Goal: Information Seeking & Learning: Learn about a topic

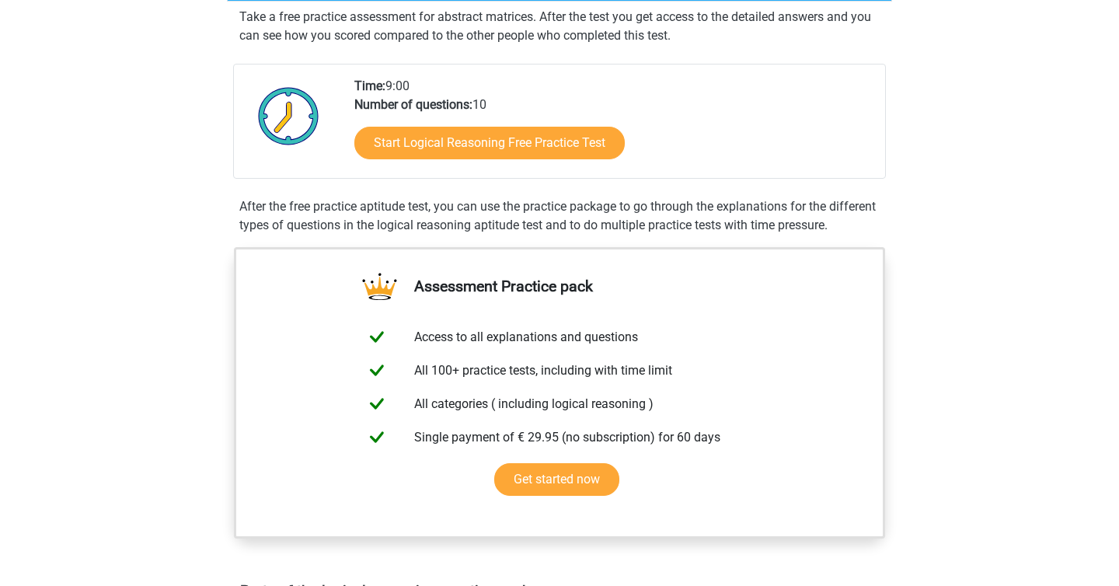
scroll to position [308, 0]
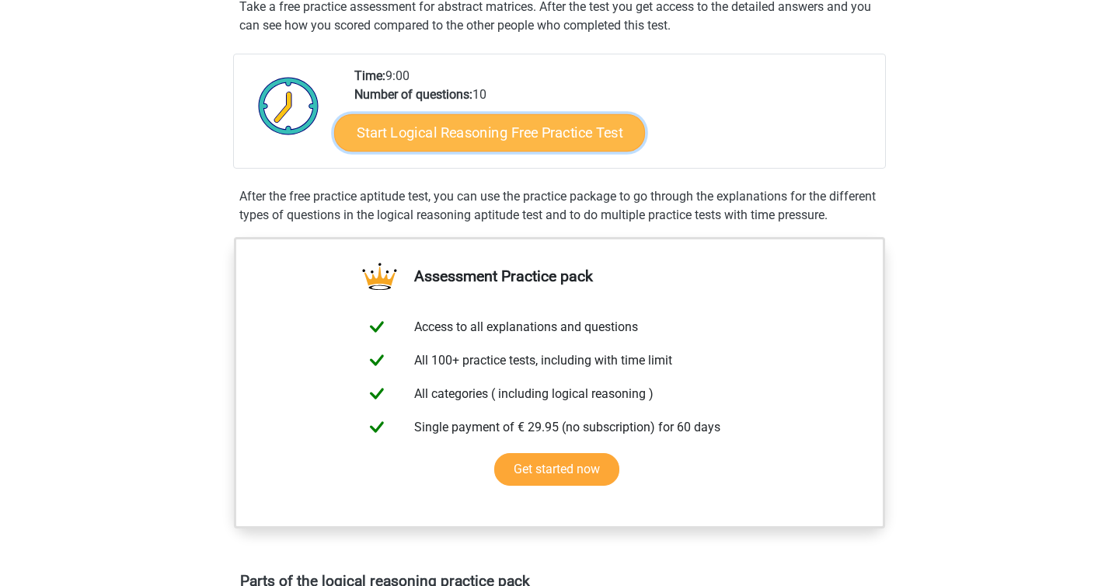
click at [484, 138] on link "Start Logical Reasoning Free Practice Test" at bounding box center [489, 131] width 311 height 37
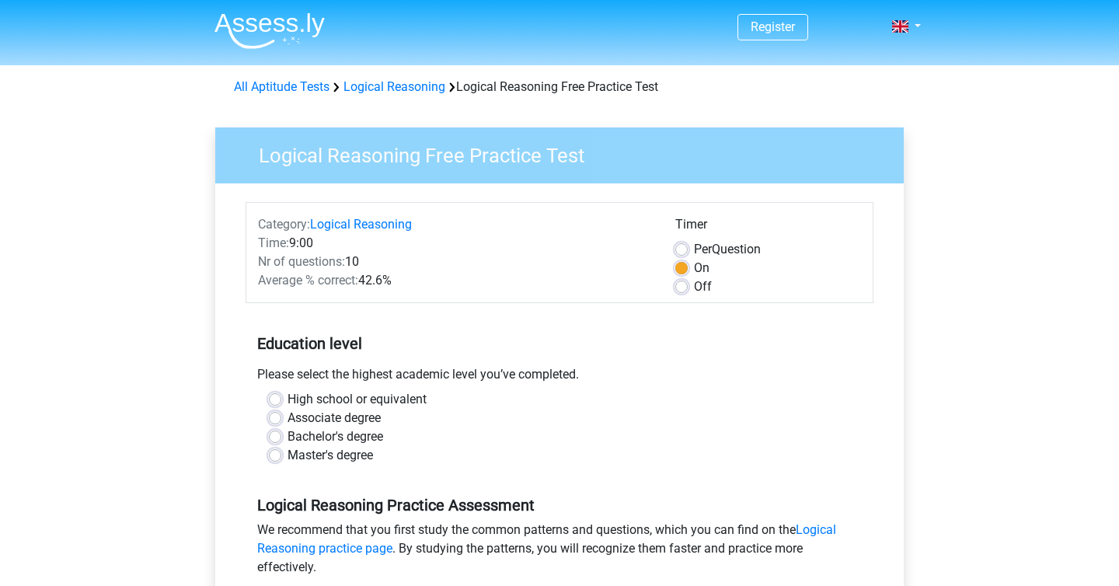
click at [287, 430] on label "Bachelor's degree" at bounding box center [335, 436] width 96 height 19
click at [274, 430] on input "Bachelor's degree" at bounding box center [275, 435] width 12 height 16
radio input "true"
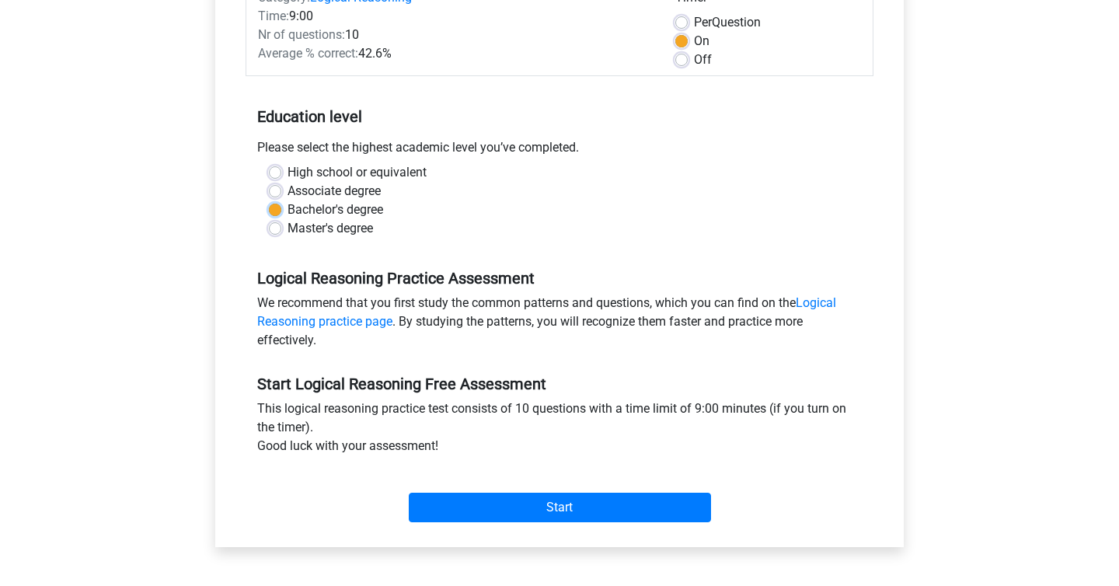
scroll to position [264, 0]
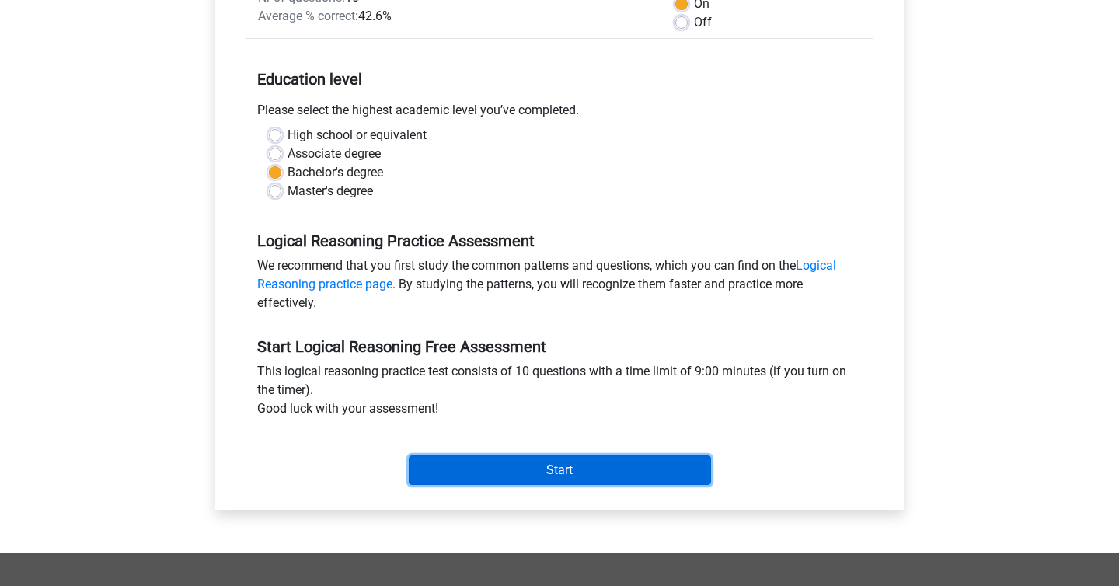
click at [535, 469] on input "Start" at bounding box center [560, 470] width 302 height 30
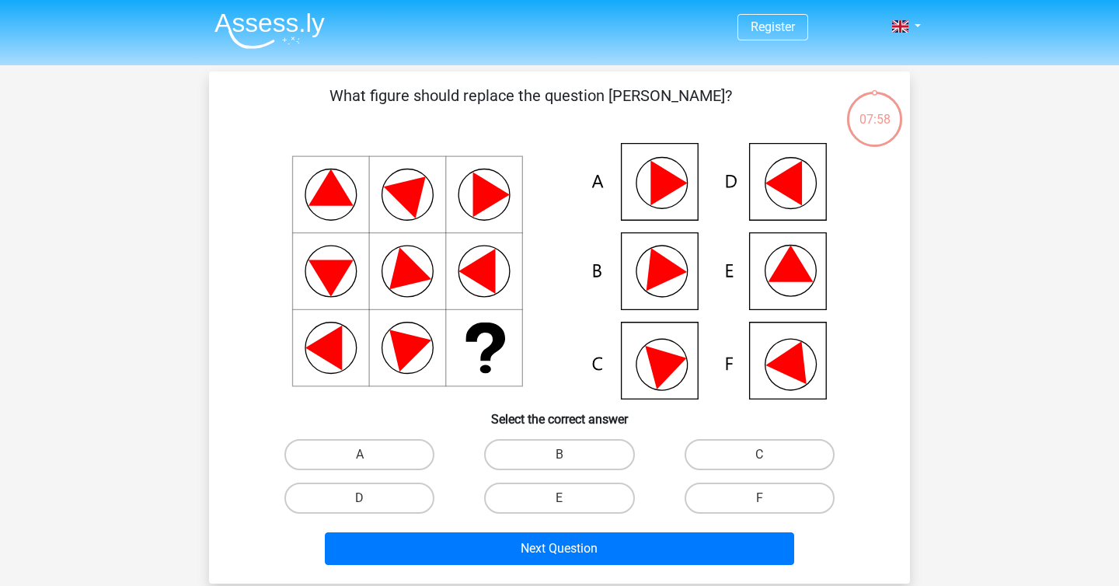
click at [798, 263] on icon at bounding box center [790, 264] width 45 height 37
click at [560, 492] on label "E" at bounding box center [559, 498] width 150 height 31
click at [560, 498] on input "E" at bounding box center [564, 503] width 10 height 10
radio input "true"
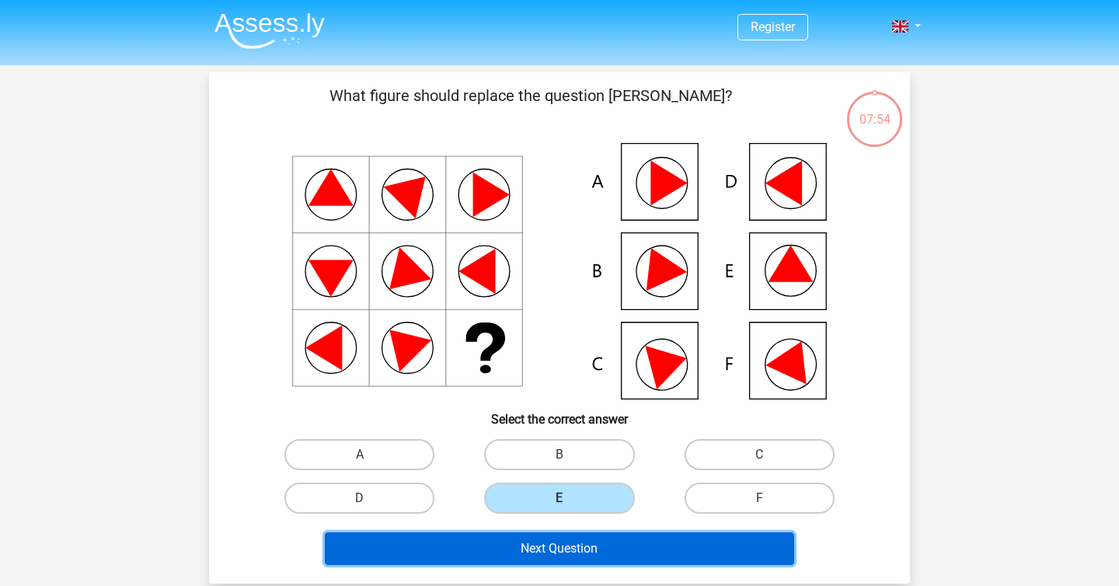
click at [563, 547] on button "Next Question" at bounding box center [560, 548] width 470 height 33
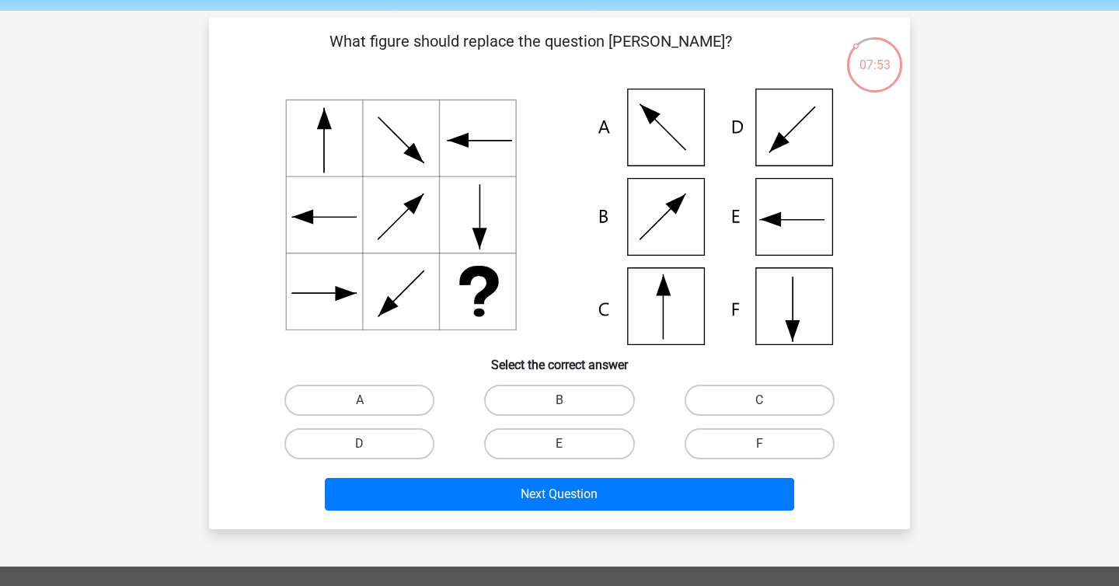
scroll to position [50, 0]
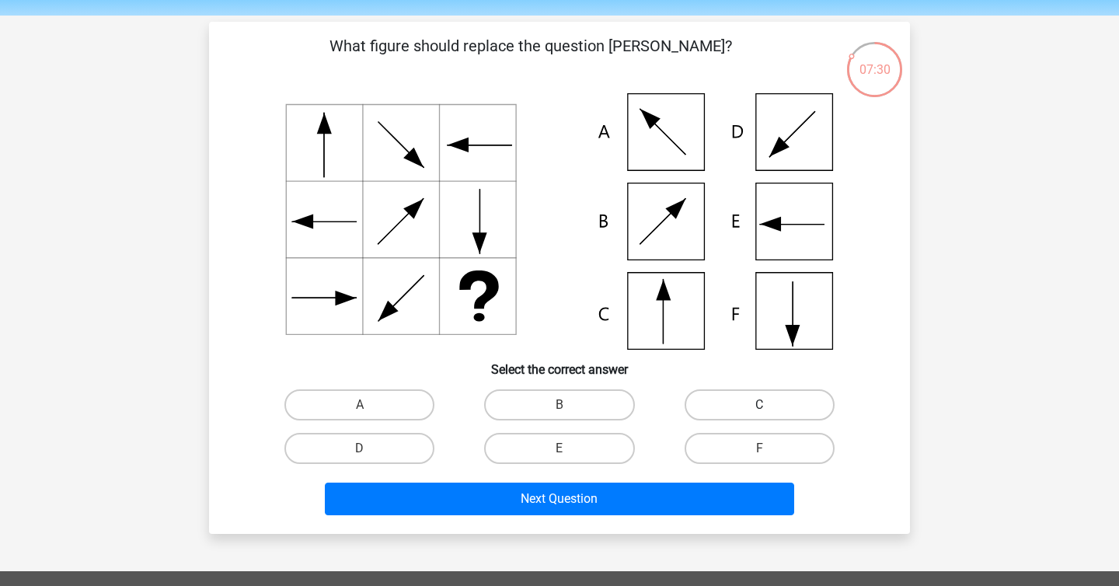
click at [744, 406] on label "C" at bounding box center [760, 404] width 150 height 31
click at [759, 406] on input "C" at bounding box center [764, 410] width 10 height 10
radio input "true"
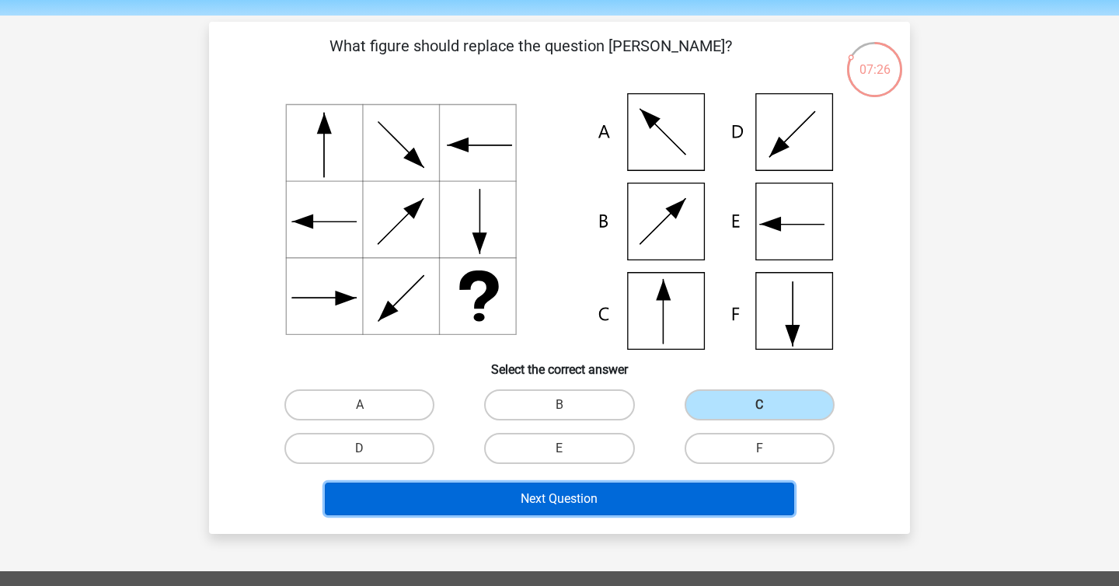
click at [612, 500] on button "Next Question" at bounding box center [560, 499] width 470 height 33
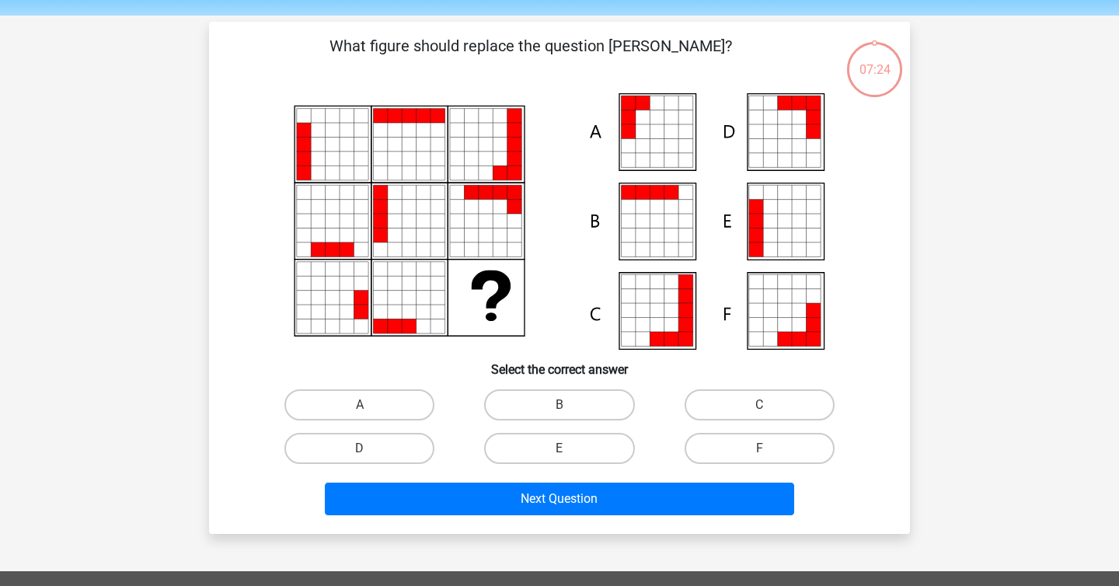
scroll to position [71, 0]
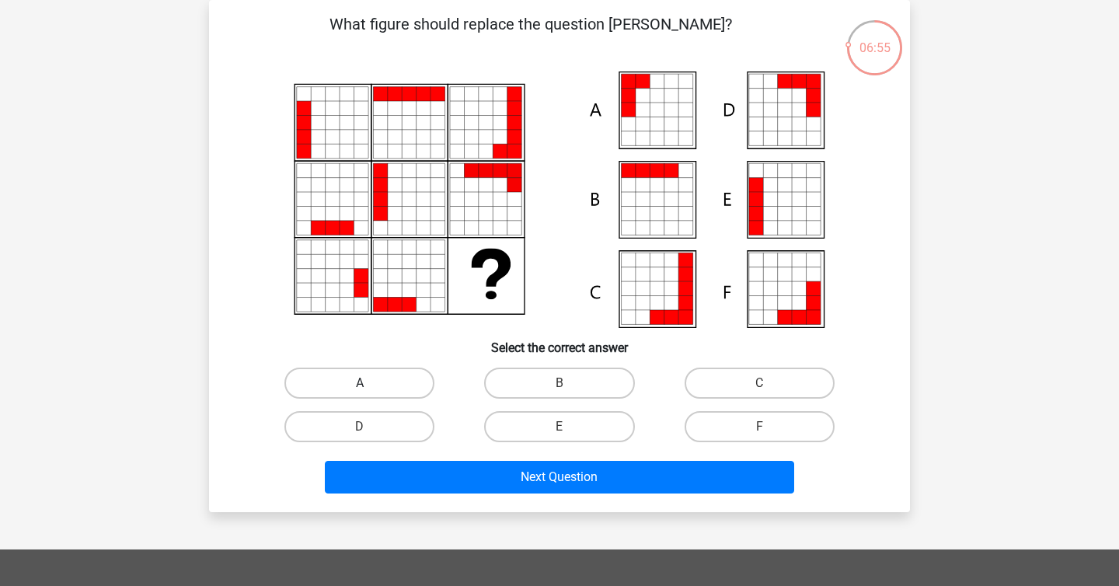
click at [378, 381] on label "A" at bounding box center [359, 383] width 150 height 31
click at [370, 383] on input "A" at bounding box center [365, 388] width 10 height 10
radio input "true"
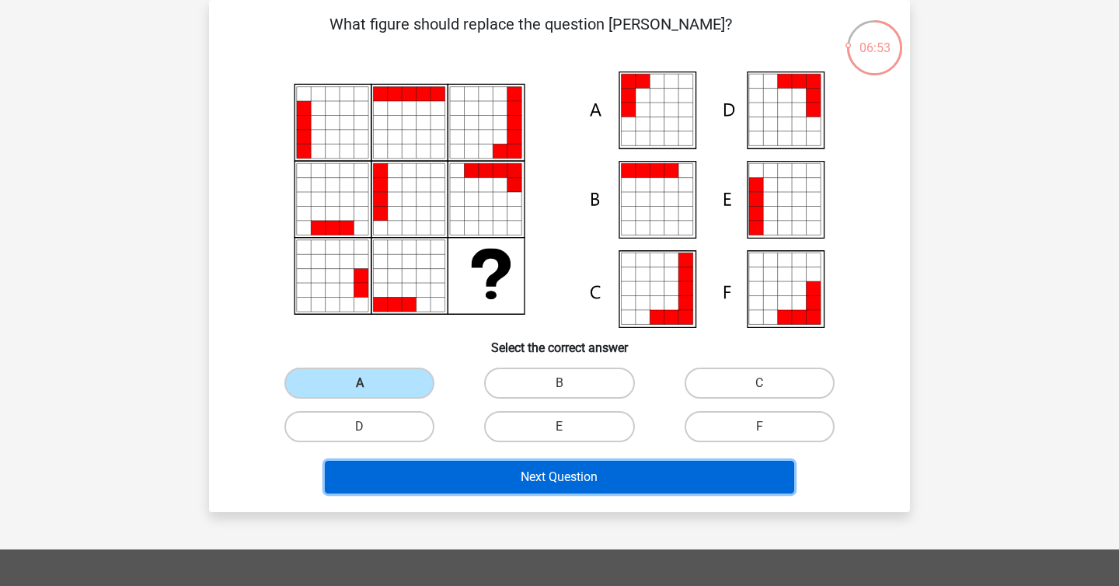
click at [491, 480] on button "Next Question" at bounding box center [560, 477] width 470 height 33
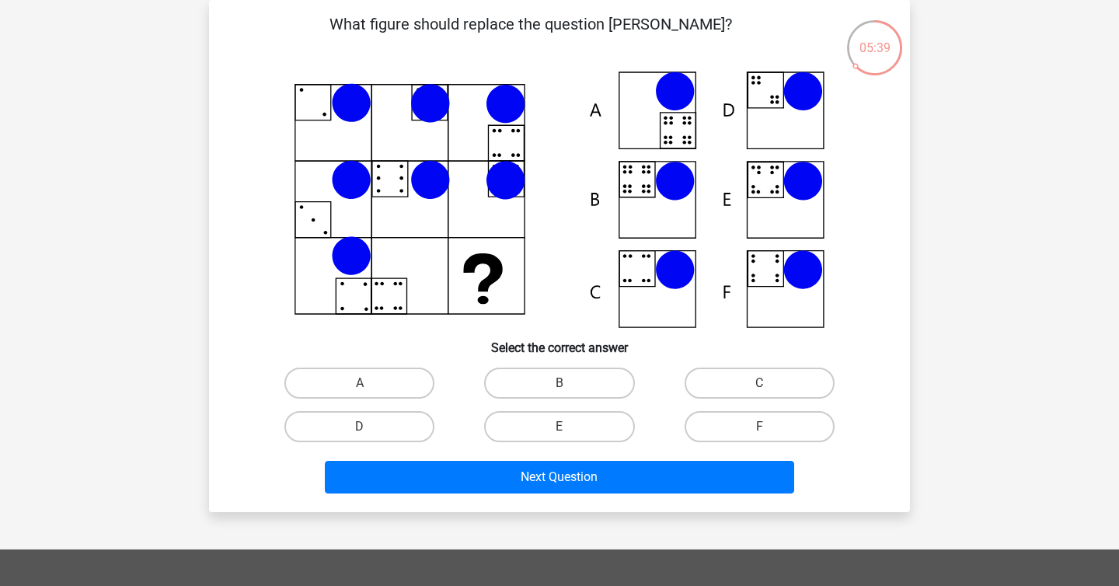
click at [633, 175] on icon at bounding box center [559, 199] width 626 height 256
click at [545, 384] on label "B" at bounding box center [559, 383] width 150 height 31
click at [559, 384] on input "B" at bounding box center [564, 388] width 10 height 10
radio input "true"
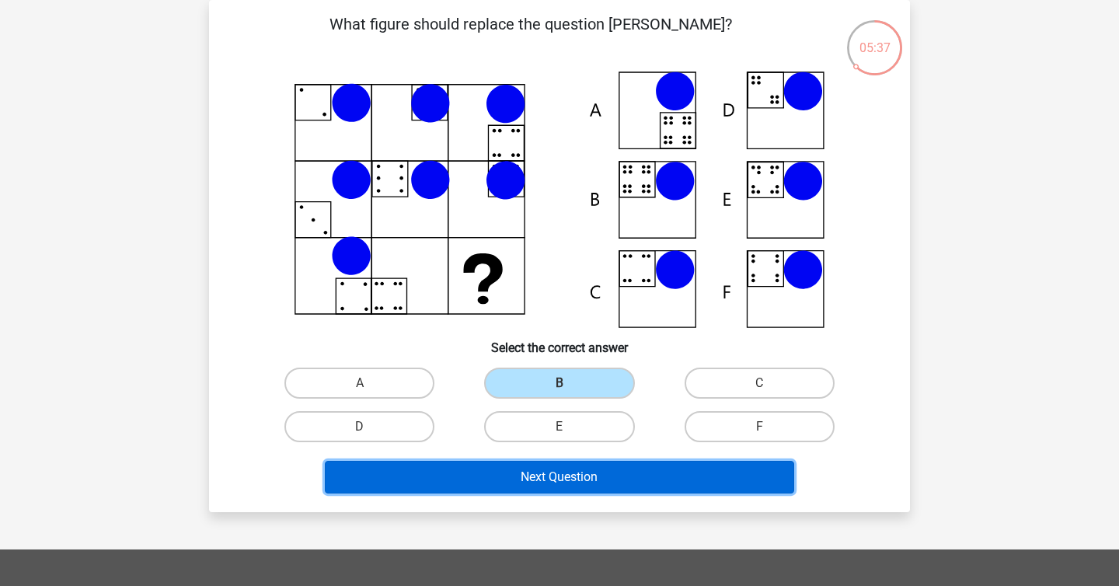
click at [507, 484] on button "Next Question" at bounding box center [560, 477] width 470 height 33
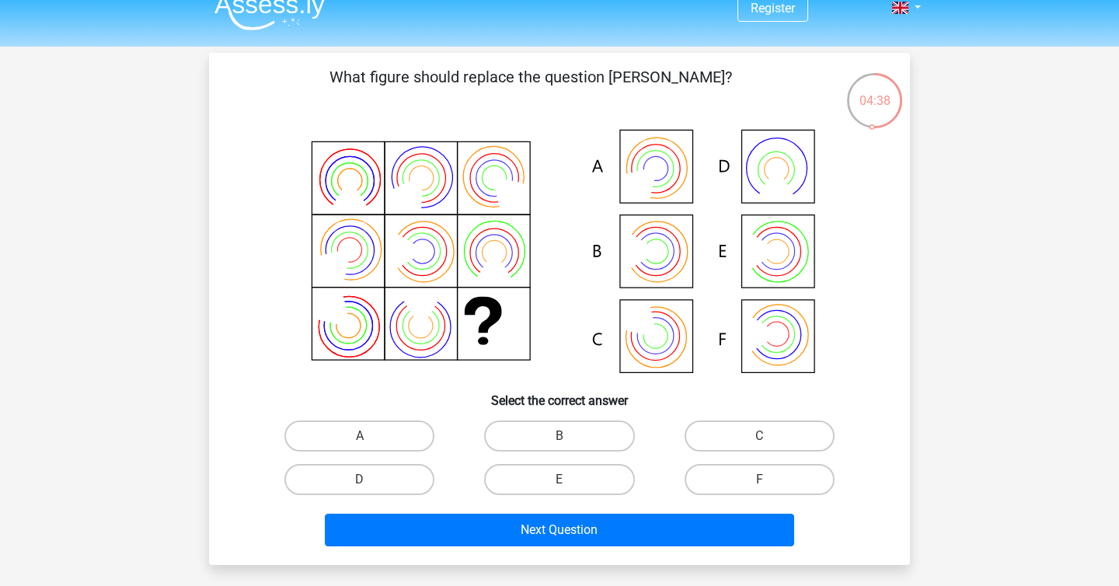
scroll to position [13, 0]
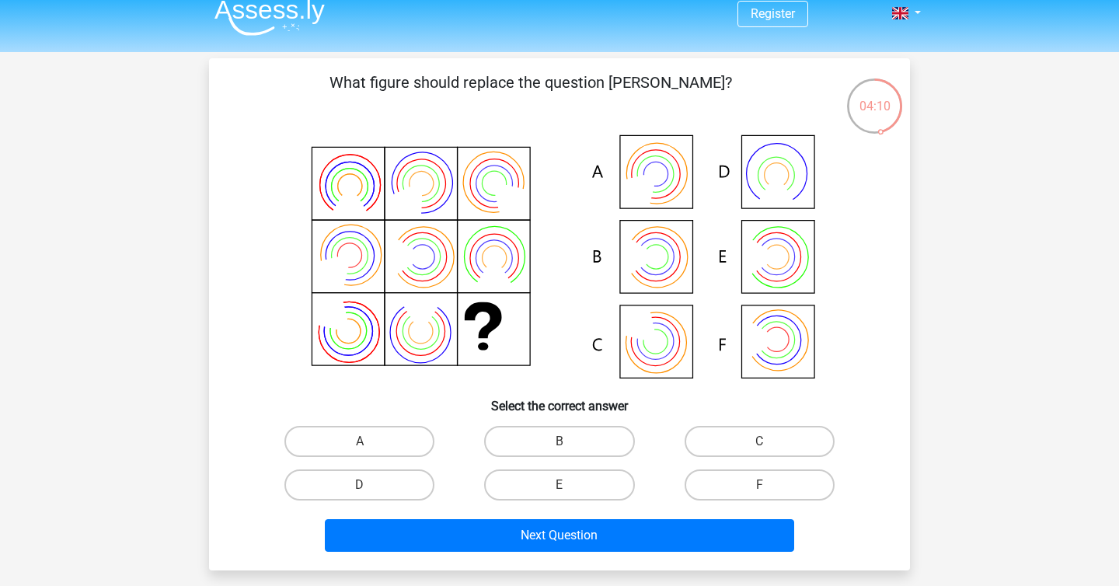
click at [796, 261] on icon at bounding box center [559, 258] width 626 height 256
click at [565, 477] on label "E" at bounding box center [559, 484] width 150 height 31
click at [565, 485] on input "E" at bounding box center [564, 490] width 10 height 10
radio input "true"
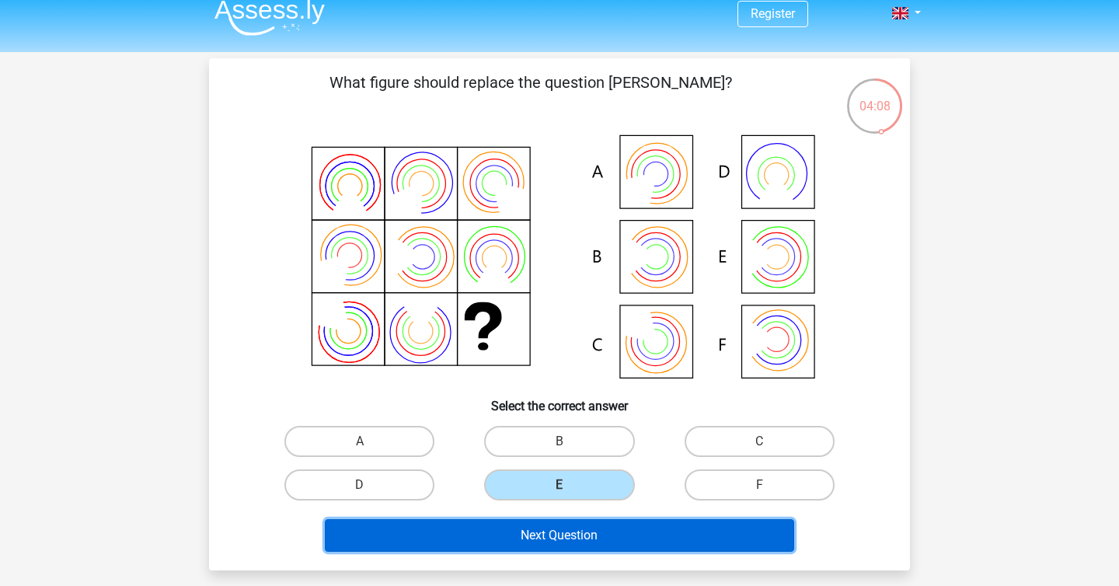
click at [558, 540] on button "Next Question" at bounding box center [560, 535] width 470 height 33
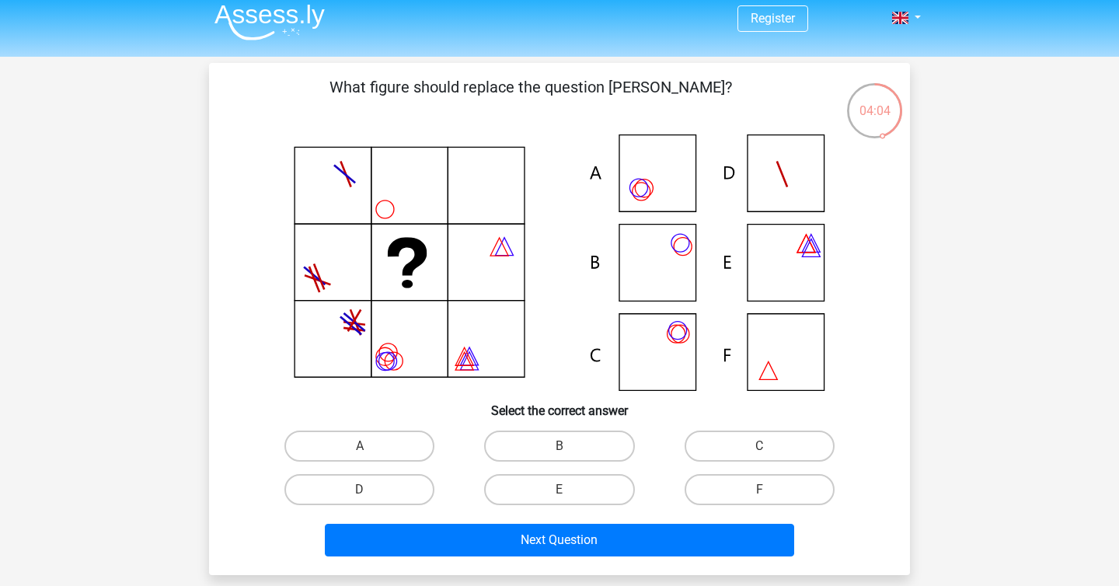
scroll to position [7, 0]
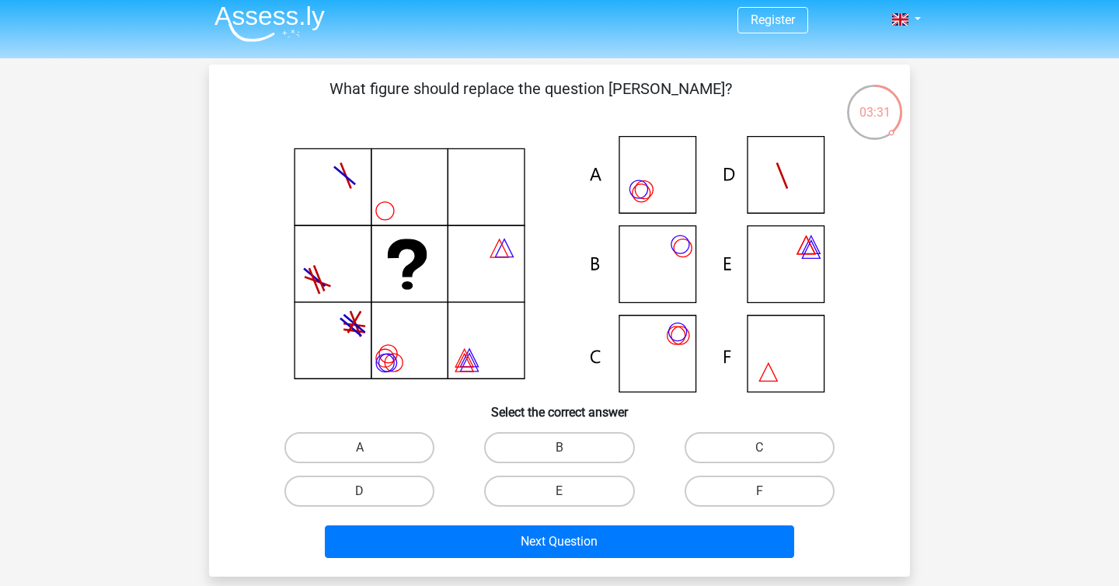
click at [367, 451] on input "A" at bounding box center [365, 453] width 10 height 10
radio input "true"
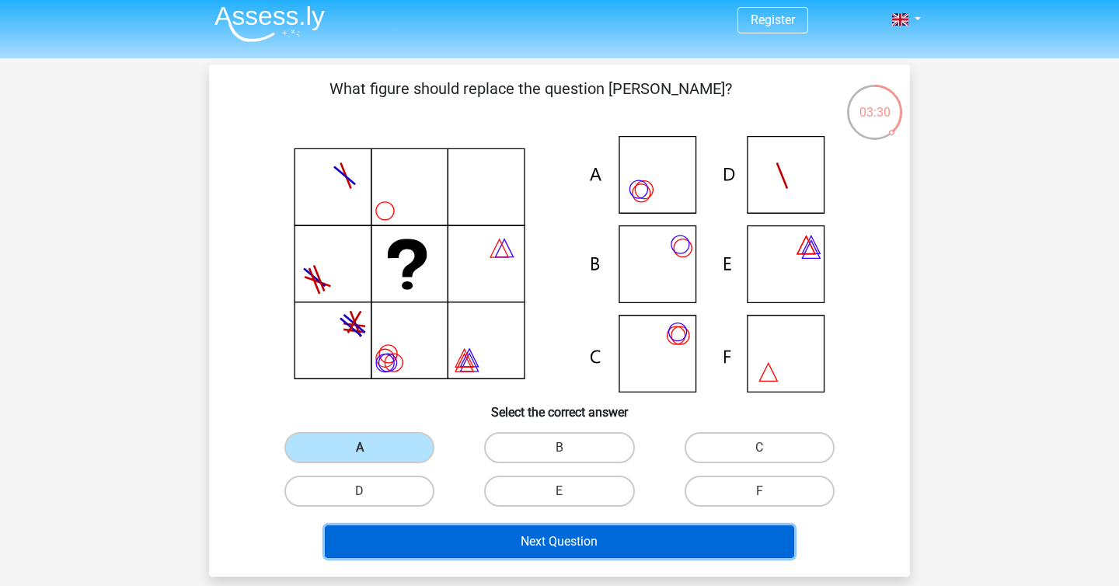
click at [517, 542] on button "Next Question" at bounding box center [560, 541] width 470 height 33
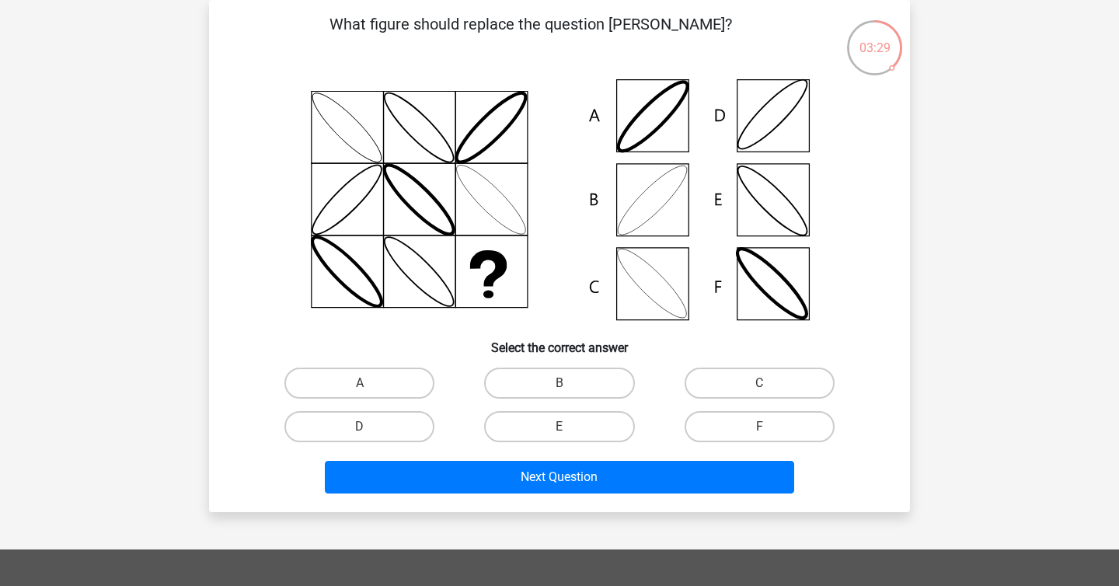
scroll to position [0, 0]
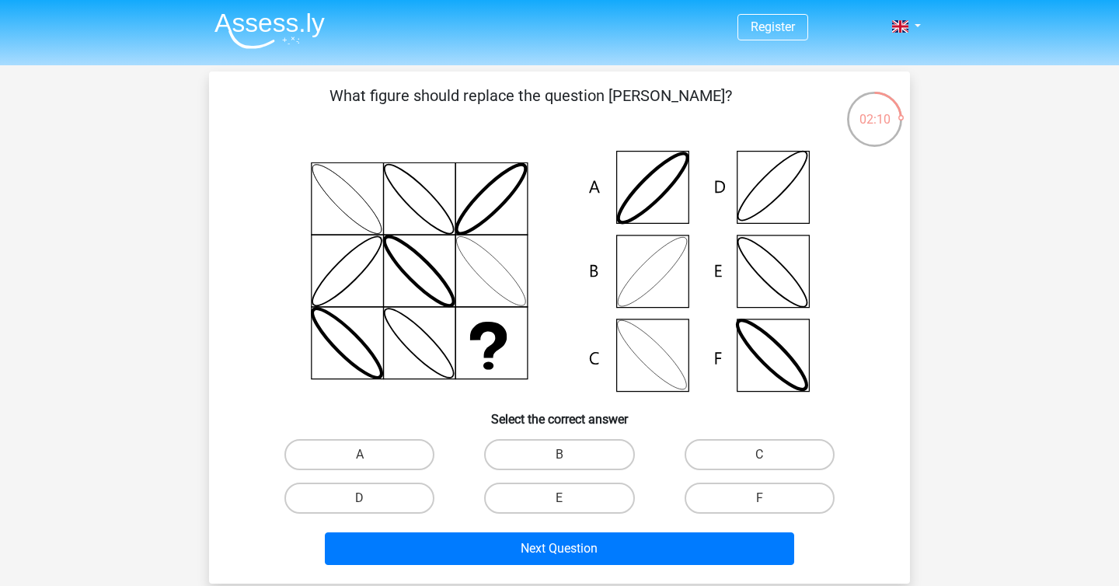
click at [649, 274] on icon at bounding box center [559, 271] width 626 height 256
click at [541, 472] on div "B" at bounding box center [559, 455] width 200 height 44
click at [548, 452] on label "B" at bounding box center [559, 454] width 150 height 31
click at [559, 455] on input "B" at bounding box center [564, 460] width 10 height 10
radio input "true"
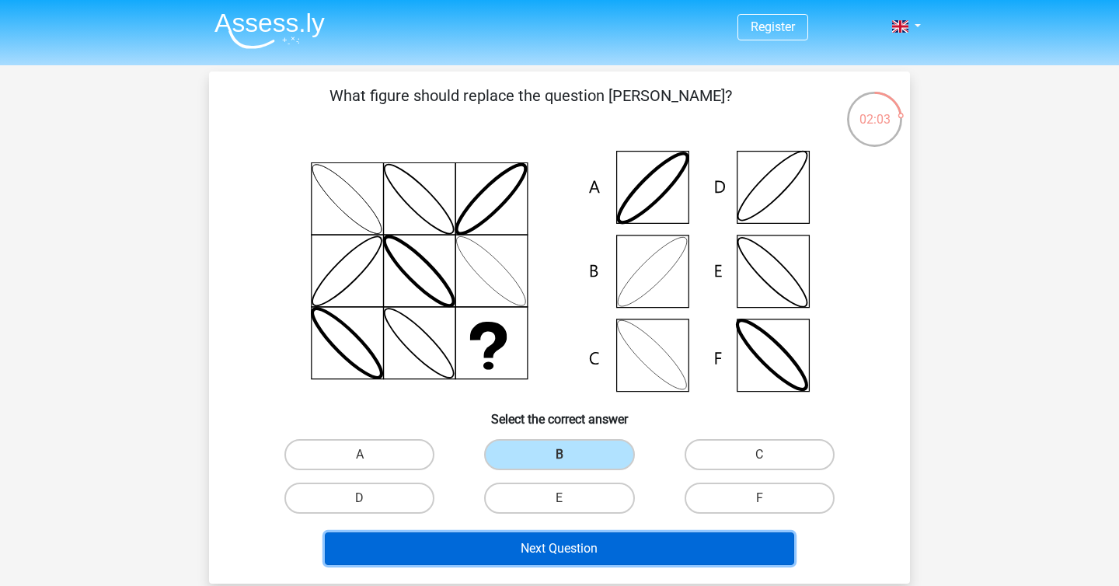
click at [647, 556] on button "Next Question" at bounding box center [560, 548] width 470 height 33
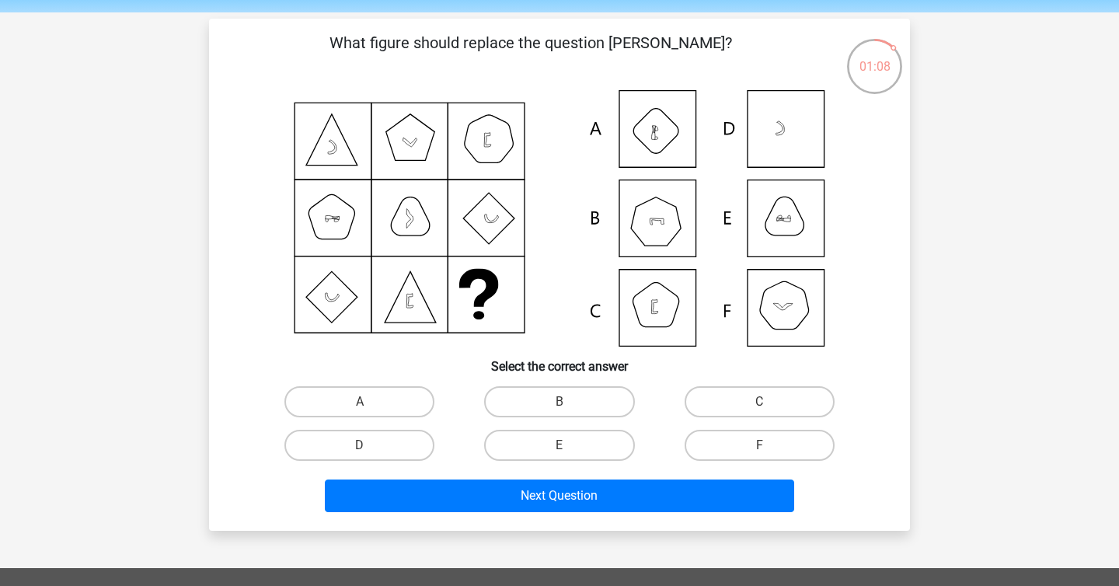
scroll to position [38, 0]
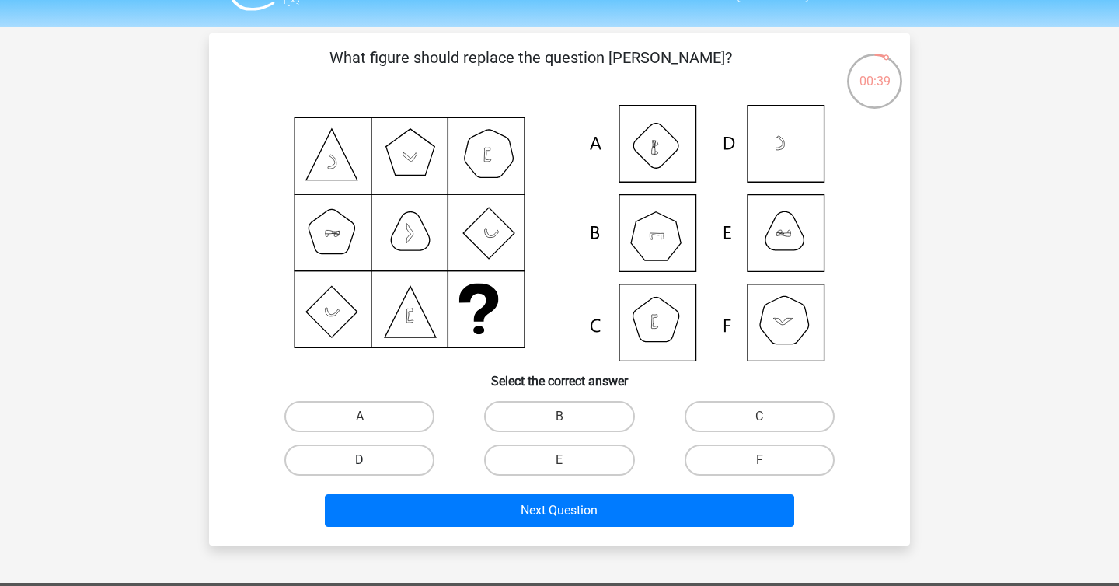
click at [390, 455] on label "D" at bounding box center [359, 459] width 150 height 31
click at [370, 460] on input "D" at bounding box center [365, 465] width 10 height 10
radio input "true"
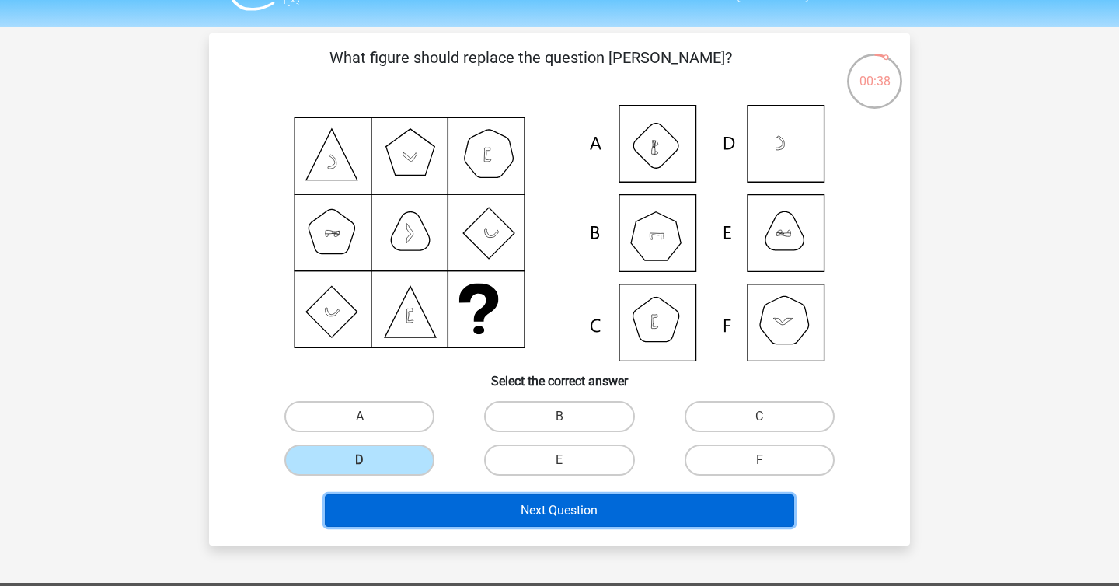
click at [438, 503] on button "Next Question" at bounding box center [560, 510] width 470 height 33
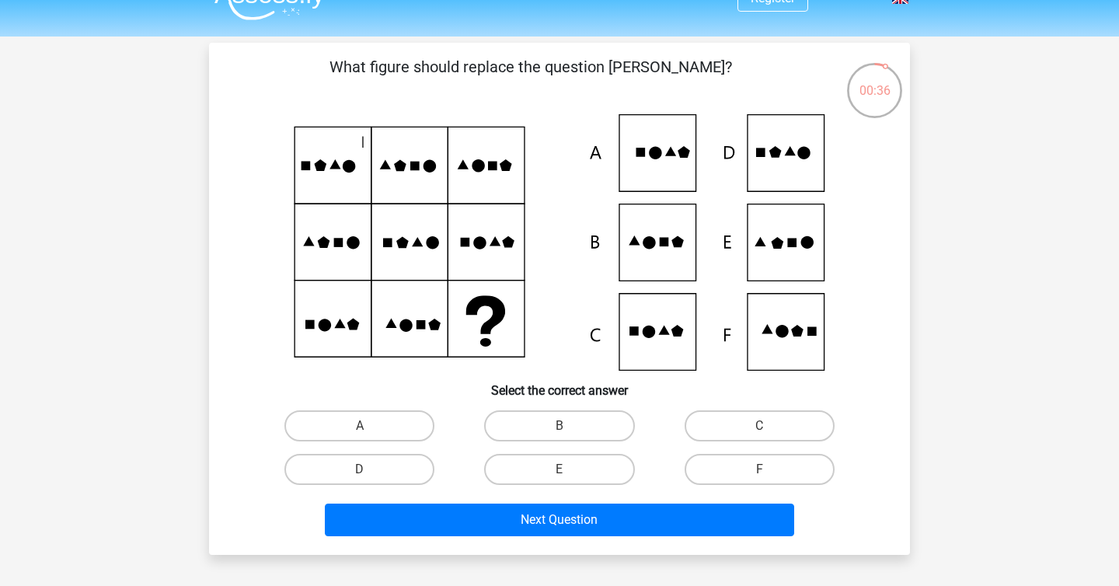
scroll to position [27, 0]
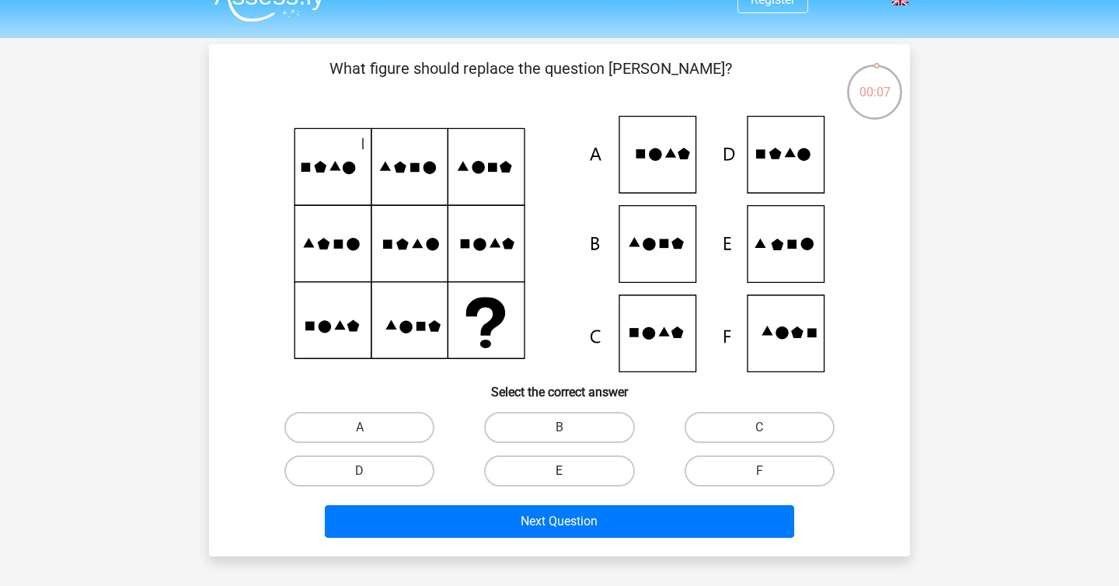
click at [559, 466] on label "E" at bounding box center [559, 470] width 150 height 31
click at [559, 471] on input "E" at bounding box center [564, 476] width 10 height 10
radio input "true"
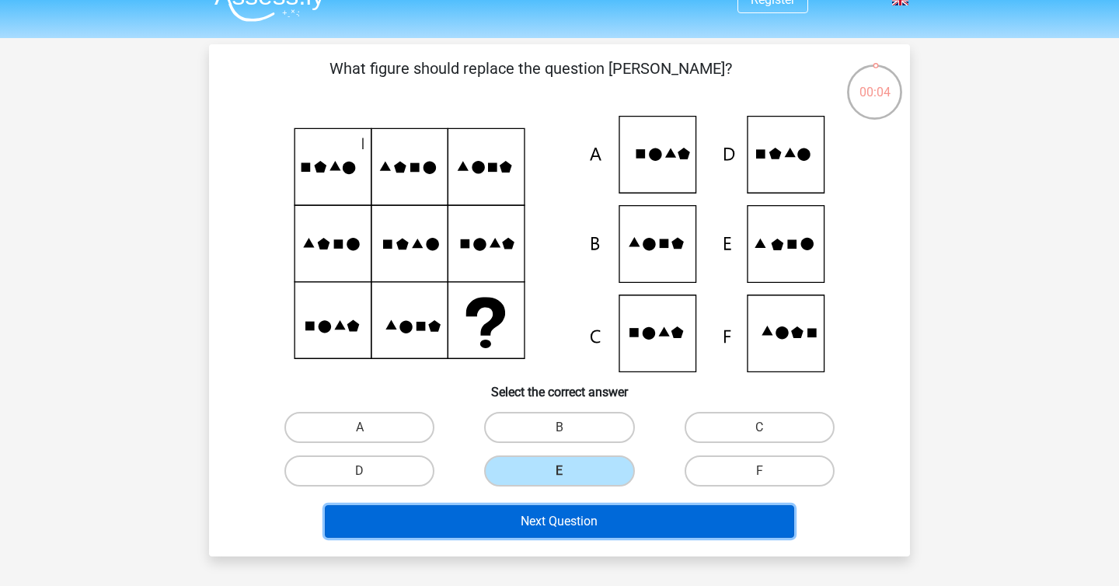
click at [538, 522] on button "Next Question" at bounding box center [560, 521] width 470 height 33
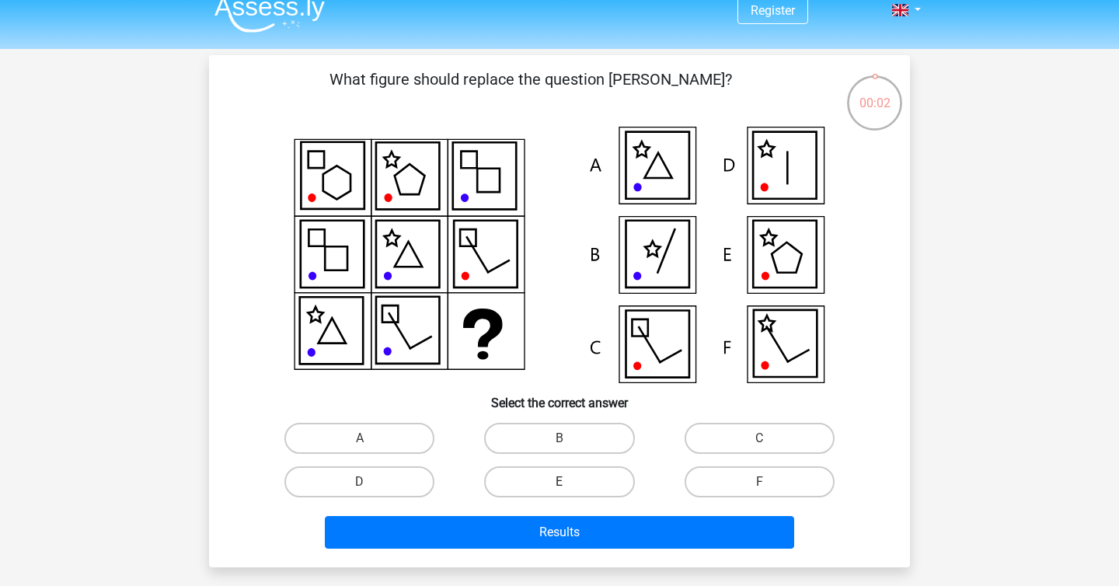
scroll to position [10, 0]
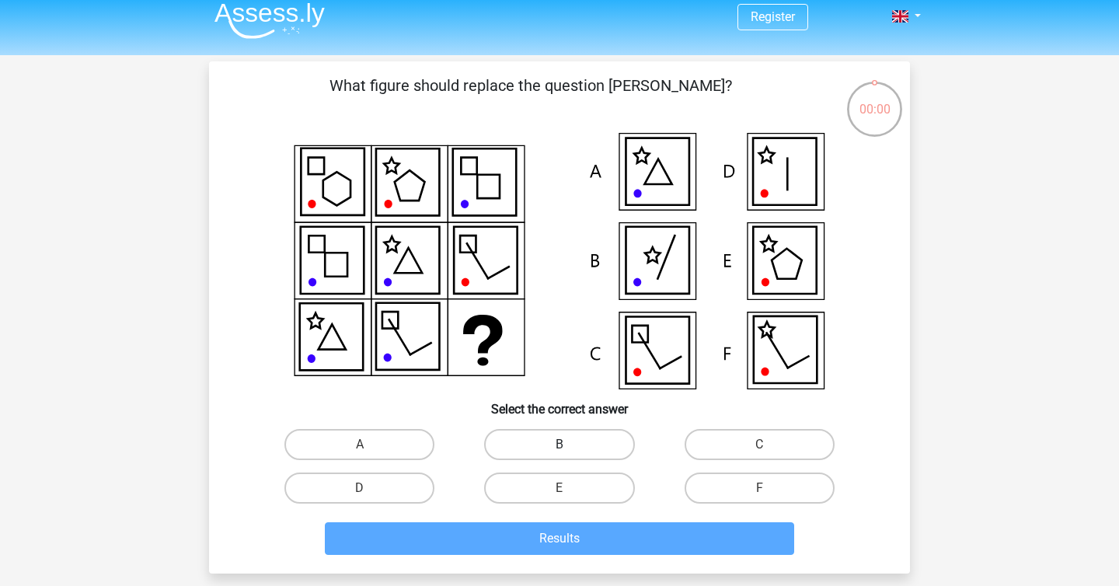
click at [572, 441] on label "B" at bounding box center [559, 444] width 150 height 31
click at [570, 444] on input "B" at bounding box center [564, 449] width 10 height 10
radio input "true"
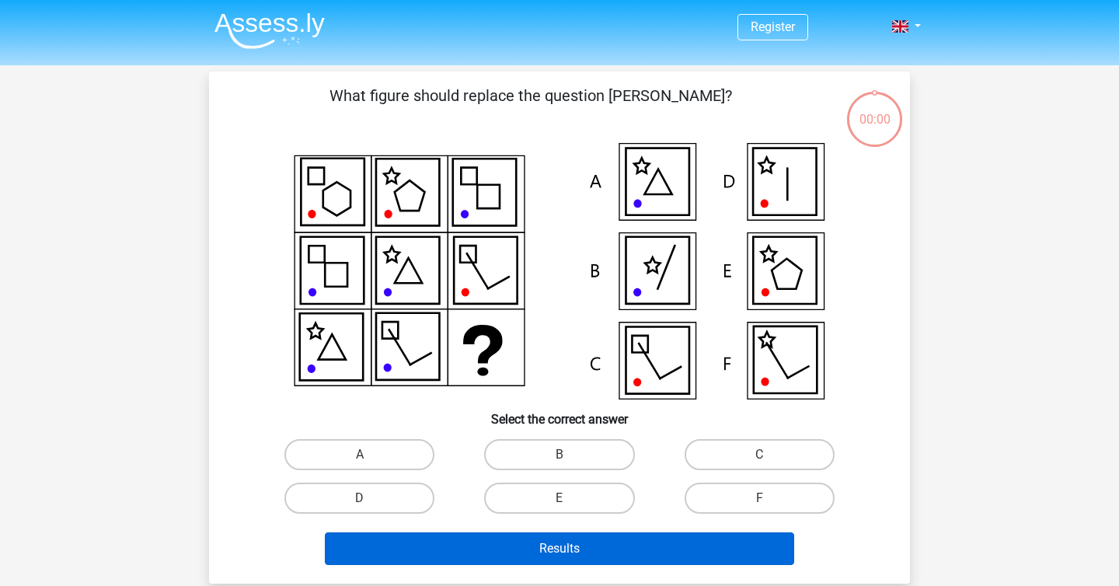
scroll to position [10, 0]
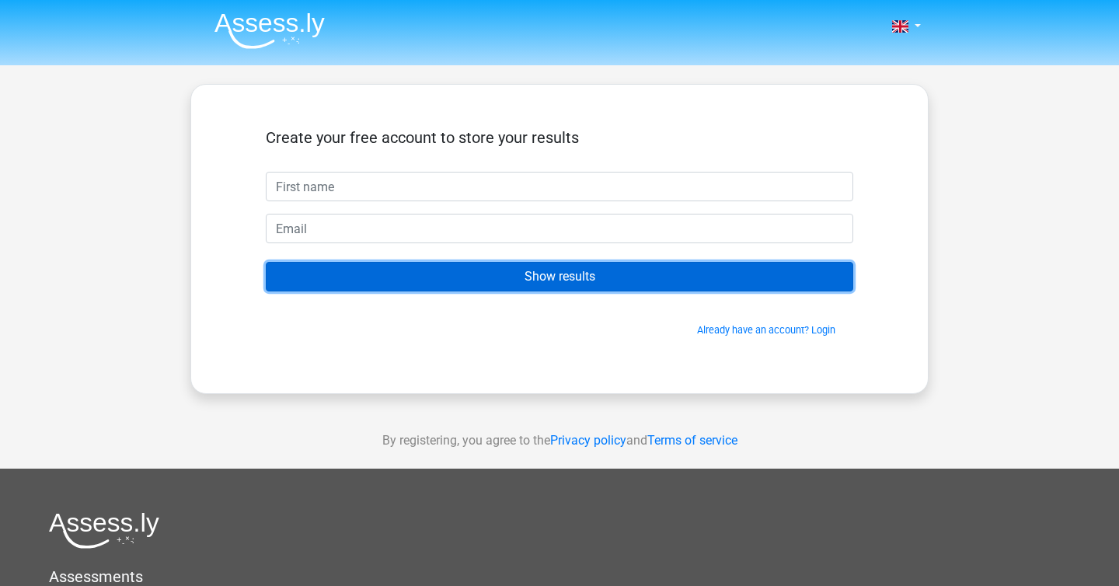
click at [625, 281] on input "Show results" at bounding box center [559, 277] width 587 height 30
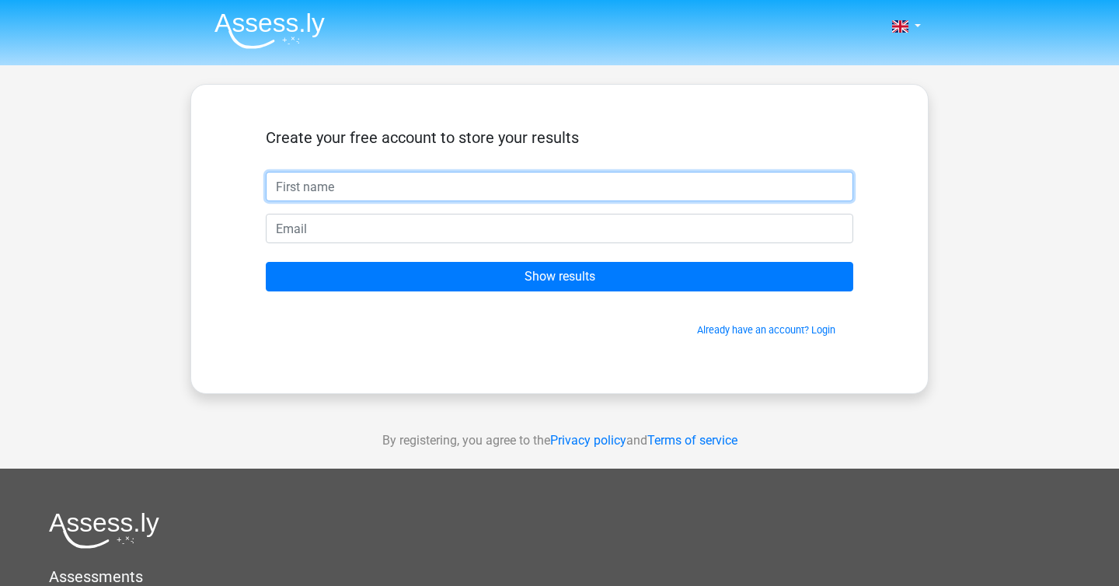
click at [378, 191] on input "text" at bounding box center [559, 187] width 587 height 30
type input "Sean"
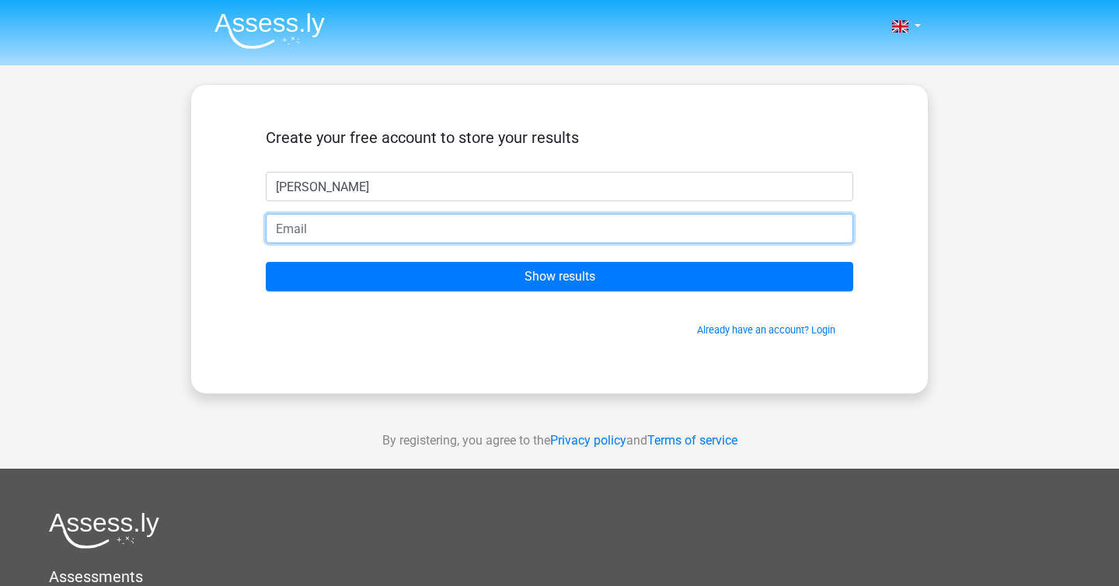
click at [335, 231] on input "email" at bounding box center [559, 229] width 587 height 30
type input "SEANH19954@GMAIL.COM"
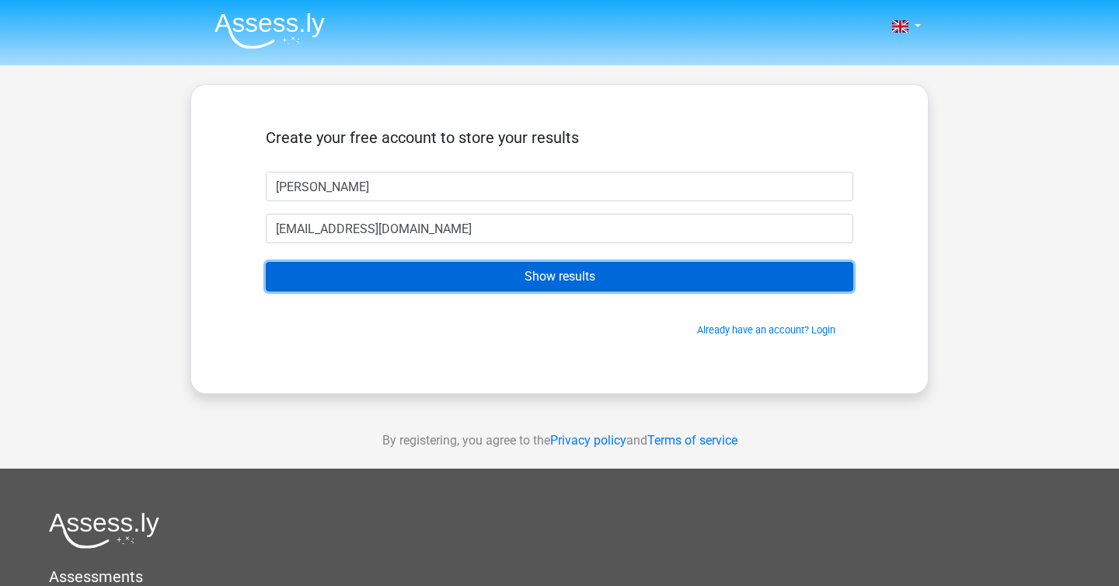
click at [355, 270] on input "Show results" at bounding box center [559, 277] width 587 height 30
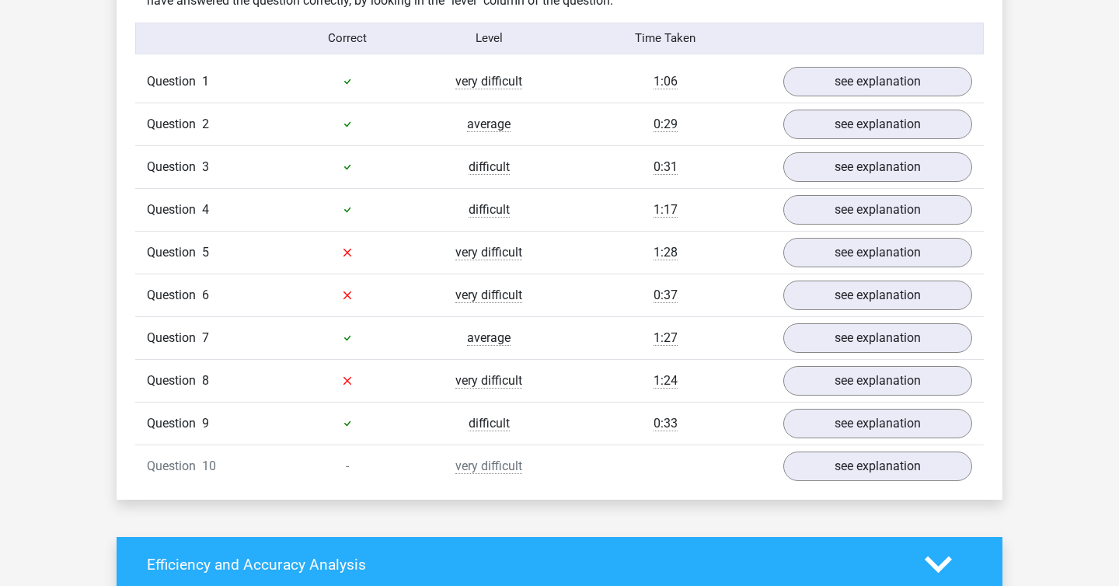
scroll to position [1253, 0]
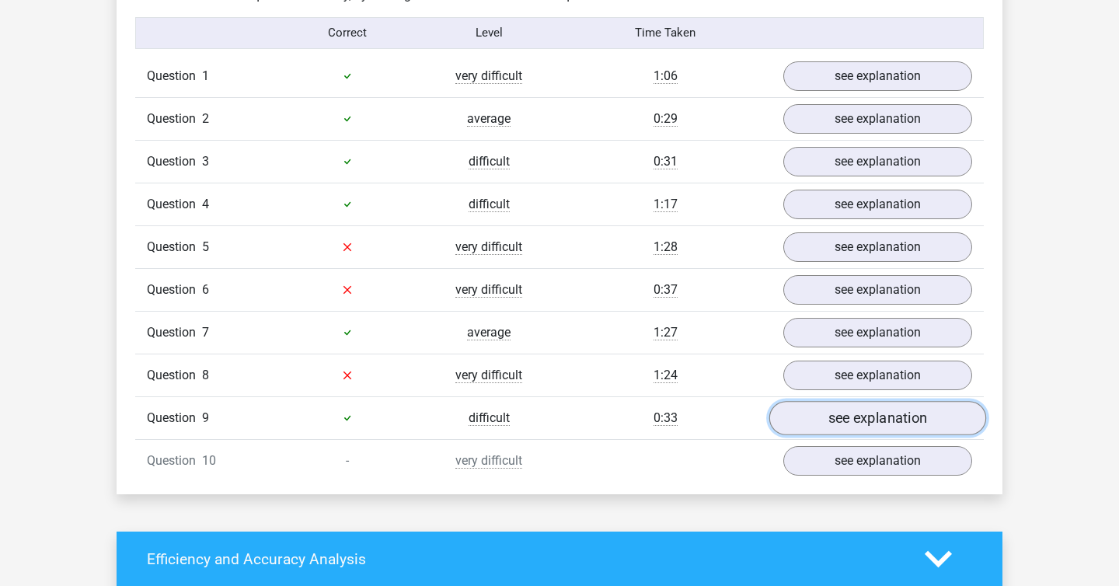
click at [862, 416] on link "see explanation" at bounding box center [877, 418] width 217 height 34
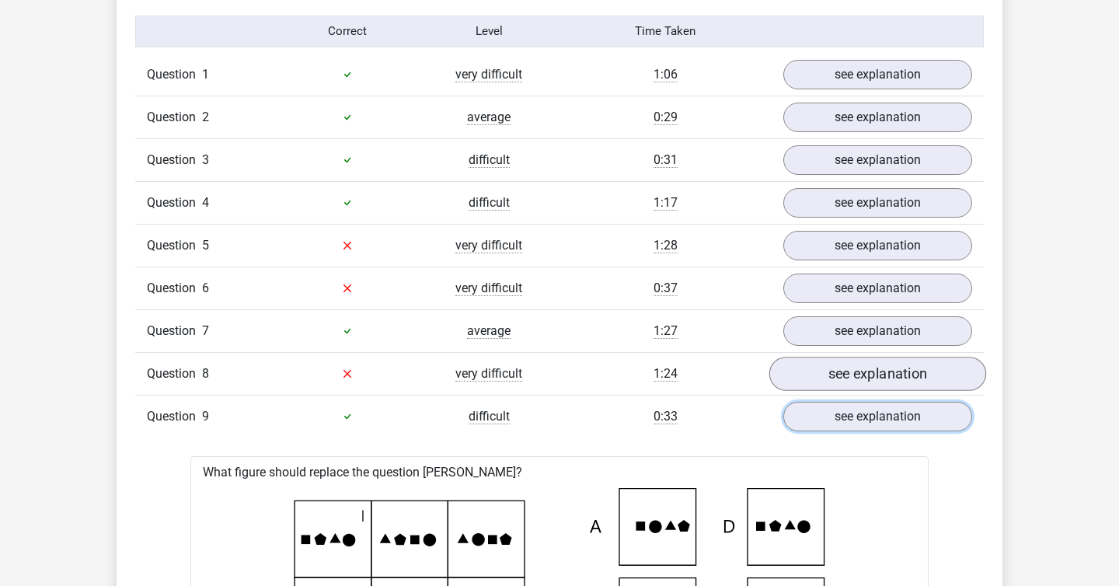
scroll to position [1229, 0]
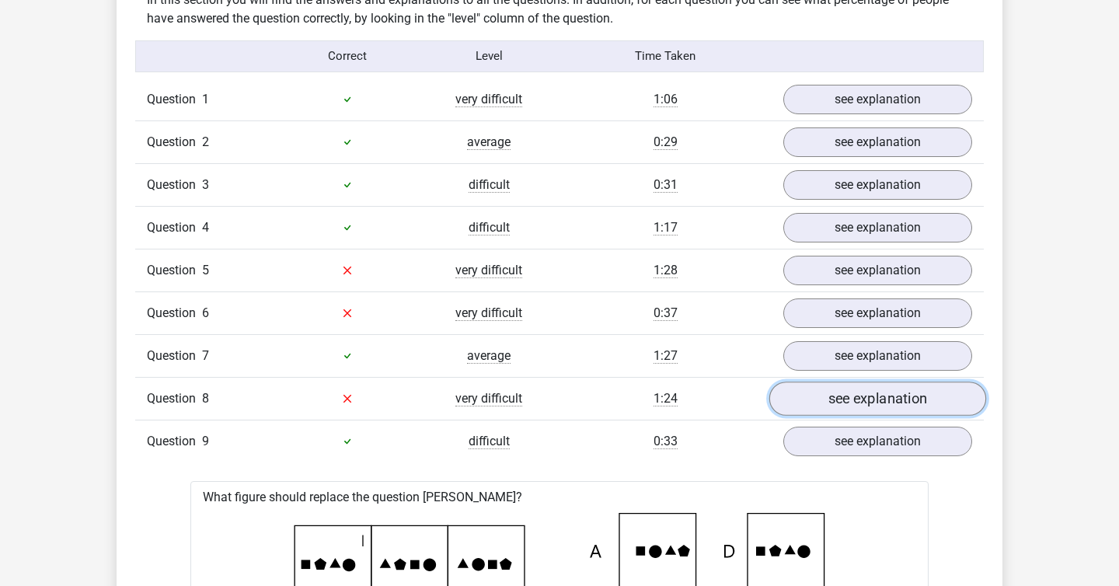
click at [872, 392] on link "see explanation" at bounding box center [877, 399] width 217 height 34
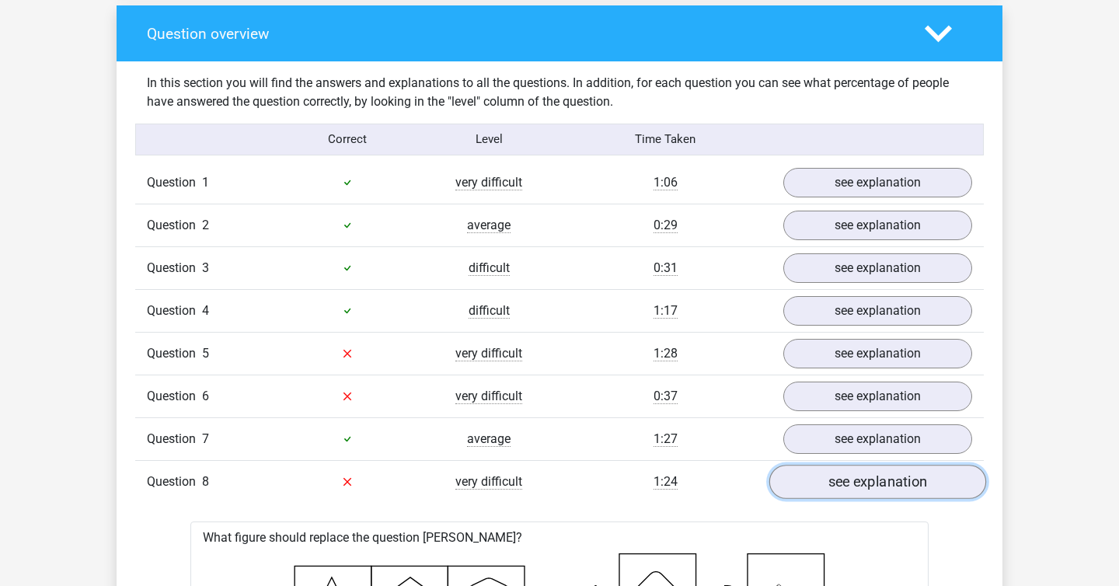
scroll to position [1120, 0]
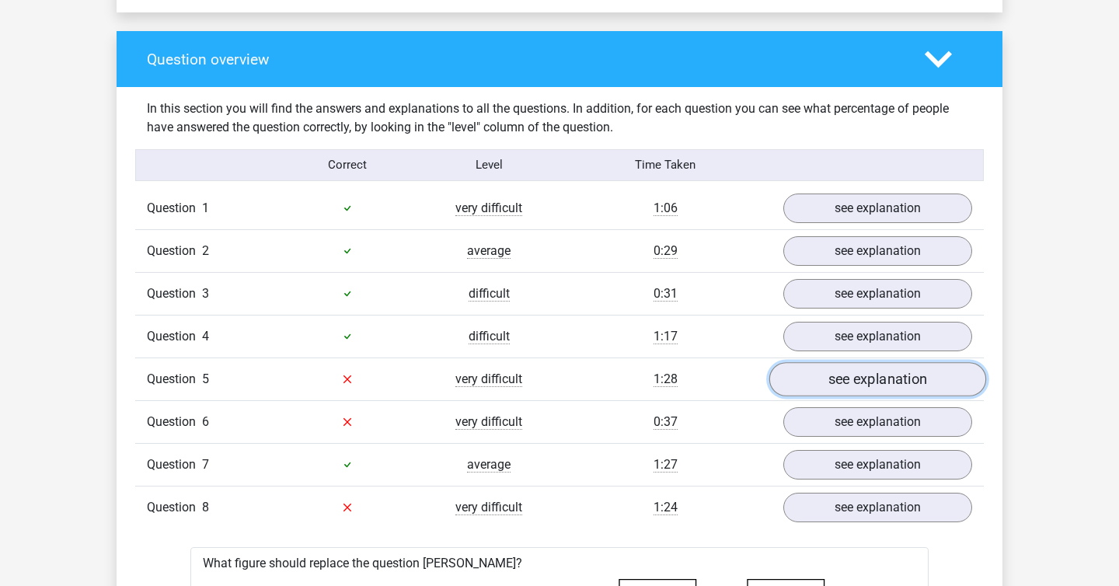
click at [844, 369] on link "see explanation" at bounding box center [877, 379] width 217 height 34
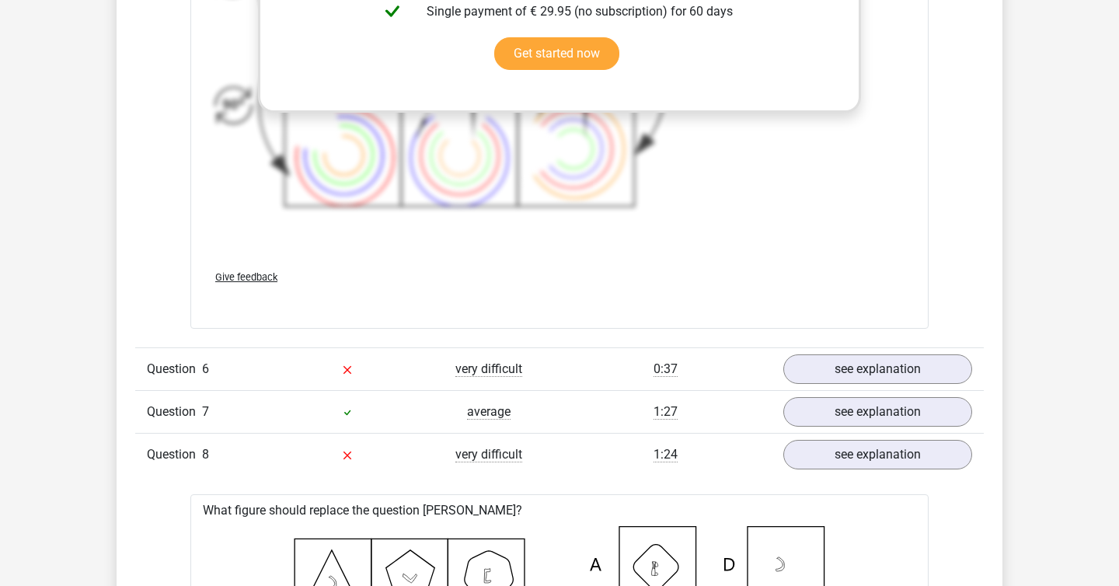
scroll to position [2251, 0]
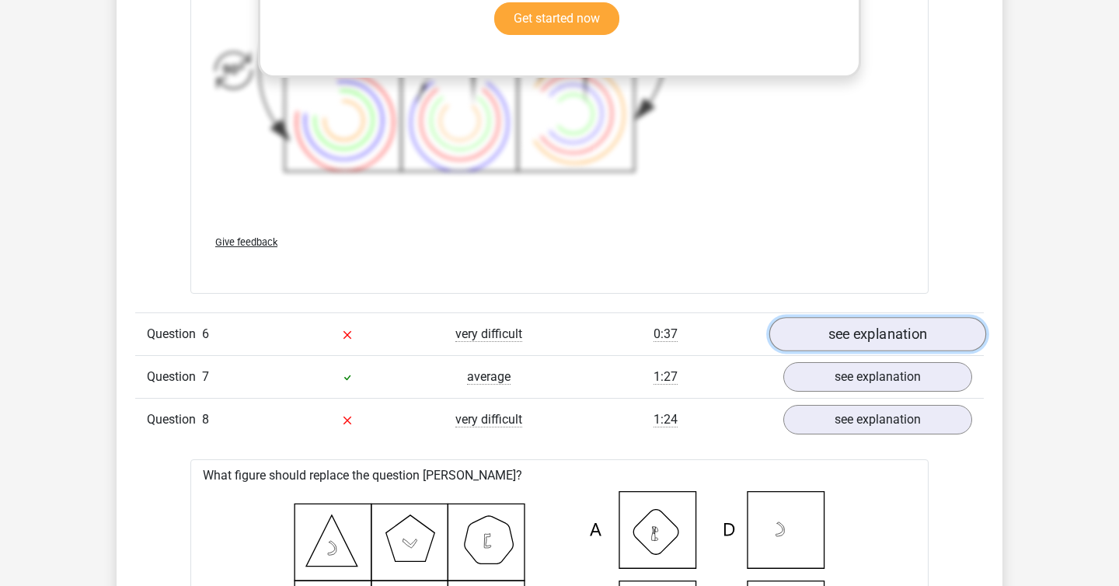
click at [859, 336] on link "see explanation" at bounding box center [877, 334] width 217 height 34
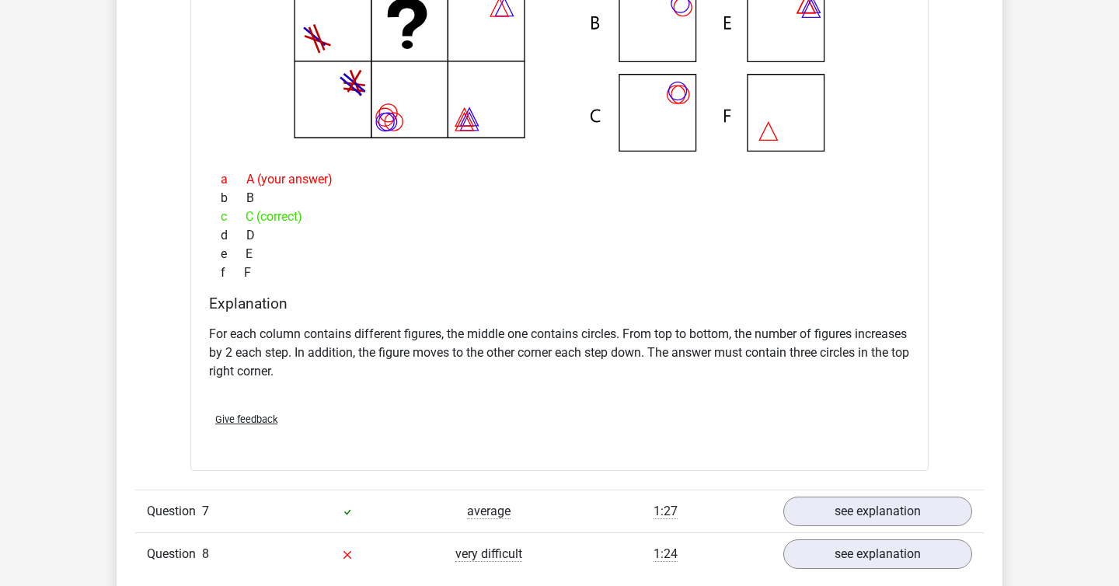
scroll to position [2762, 0]
